Goal: Find specific page/section: Find specific page/section

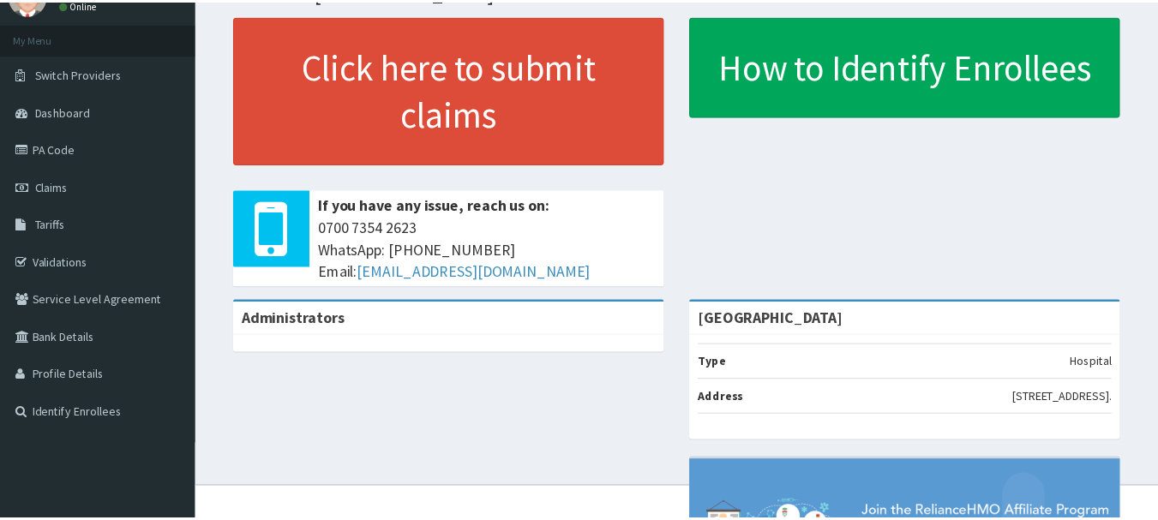
scroll to position [93, 0]
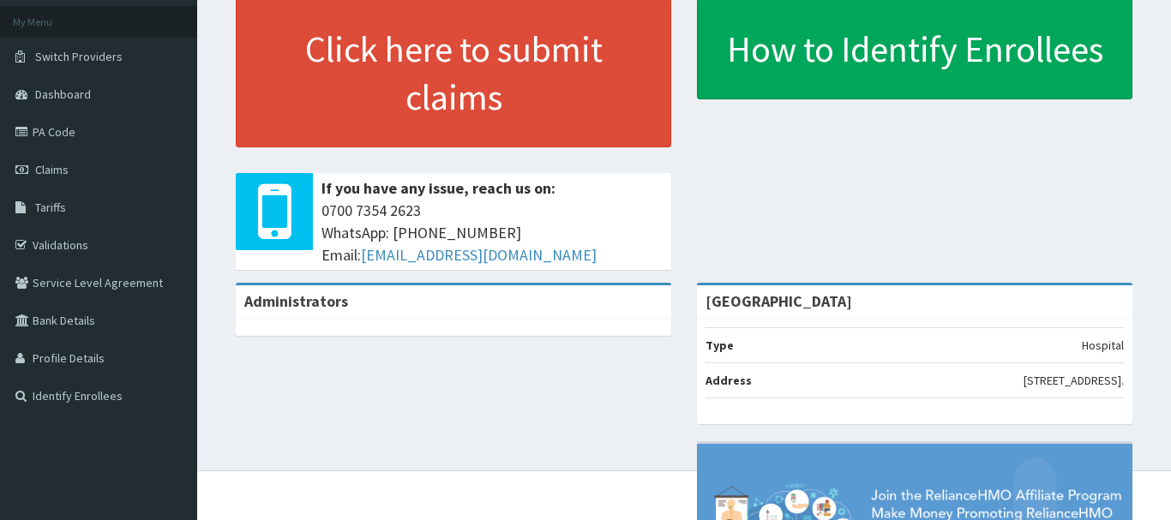
click at [1064, 380] on p "[STREET_ADDRESS]." at bounding box center [1074, 380] width 100 height 17
click at [1064, 380] on li "Address [STREET_ADDRESS]." at bounding box center [915, 381] width 418 height 36
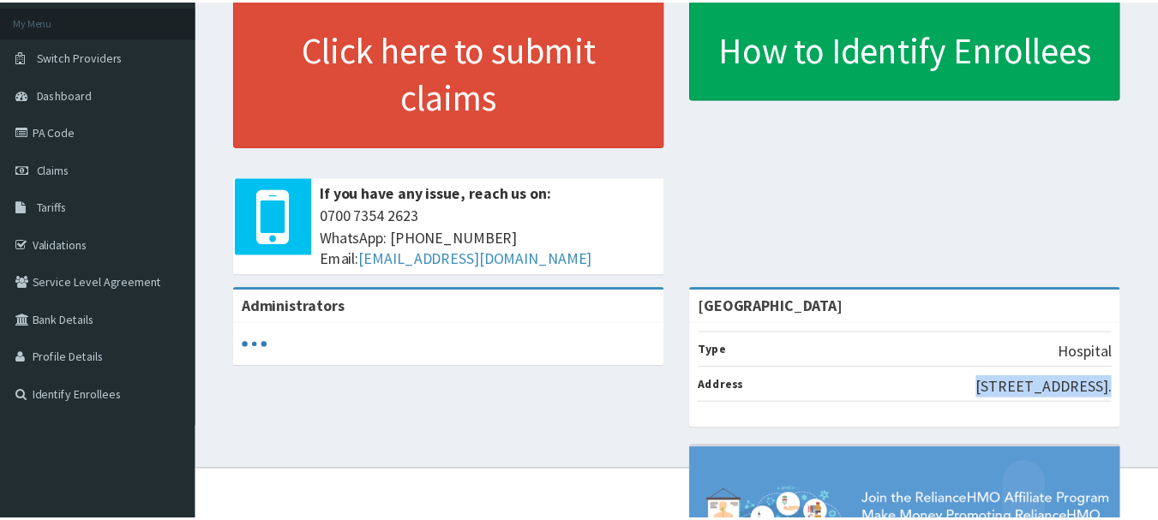
scroll to position [0, 0]
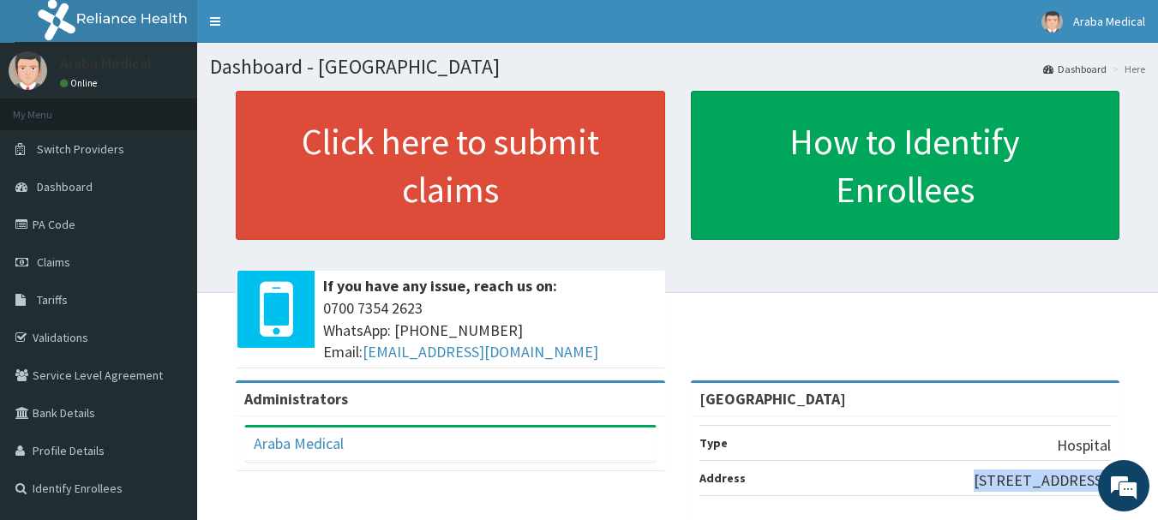
copy div "[STREET_ADDRESS]."
